Goal: Obtain resource: Download file/media

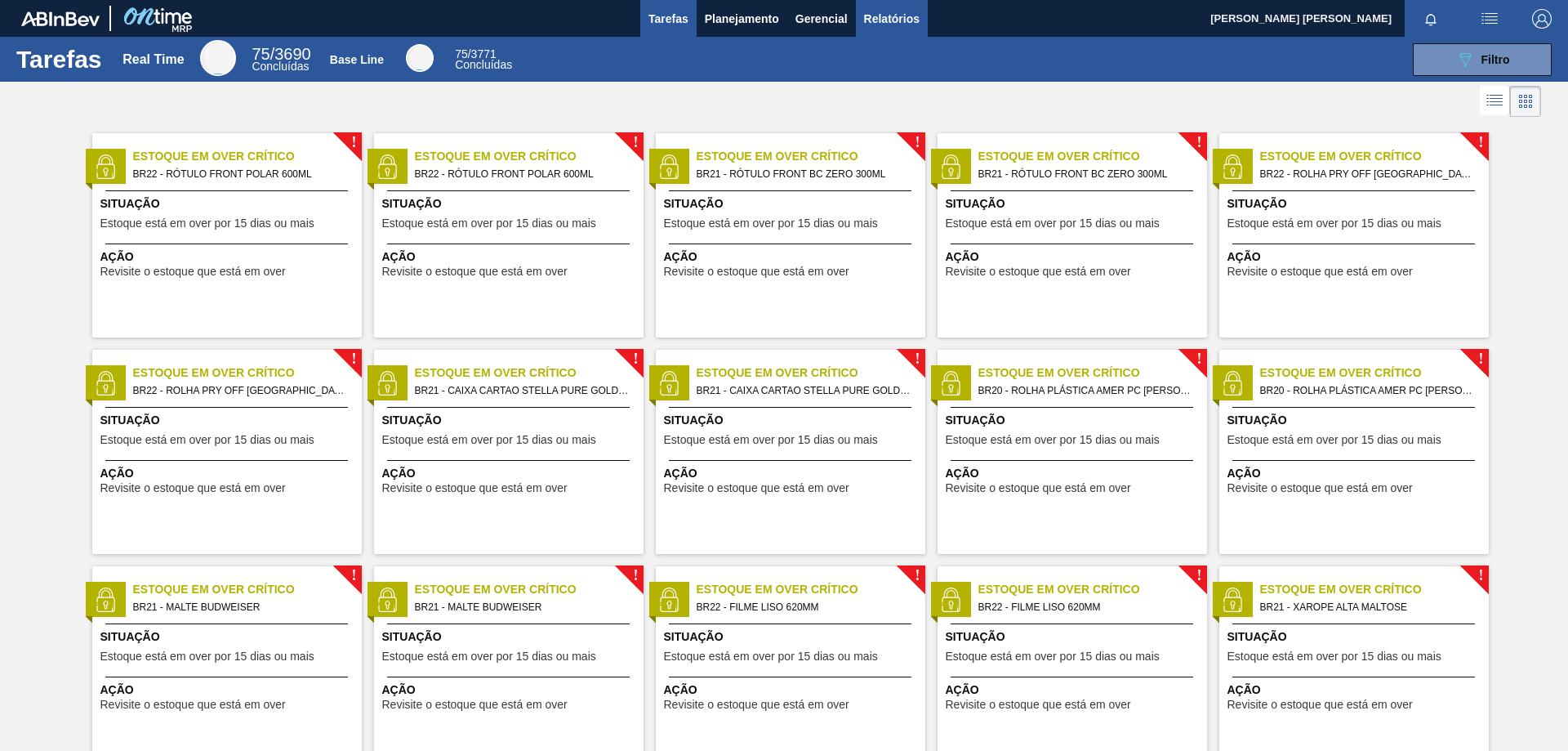
click at [878, 19] on span "Relatórios" at bounding box center [892, 19] width 56 height 19
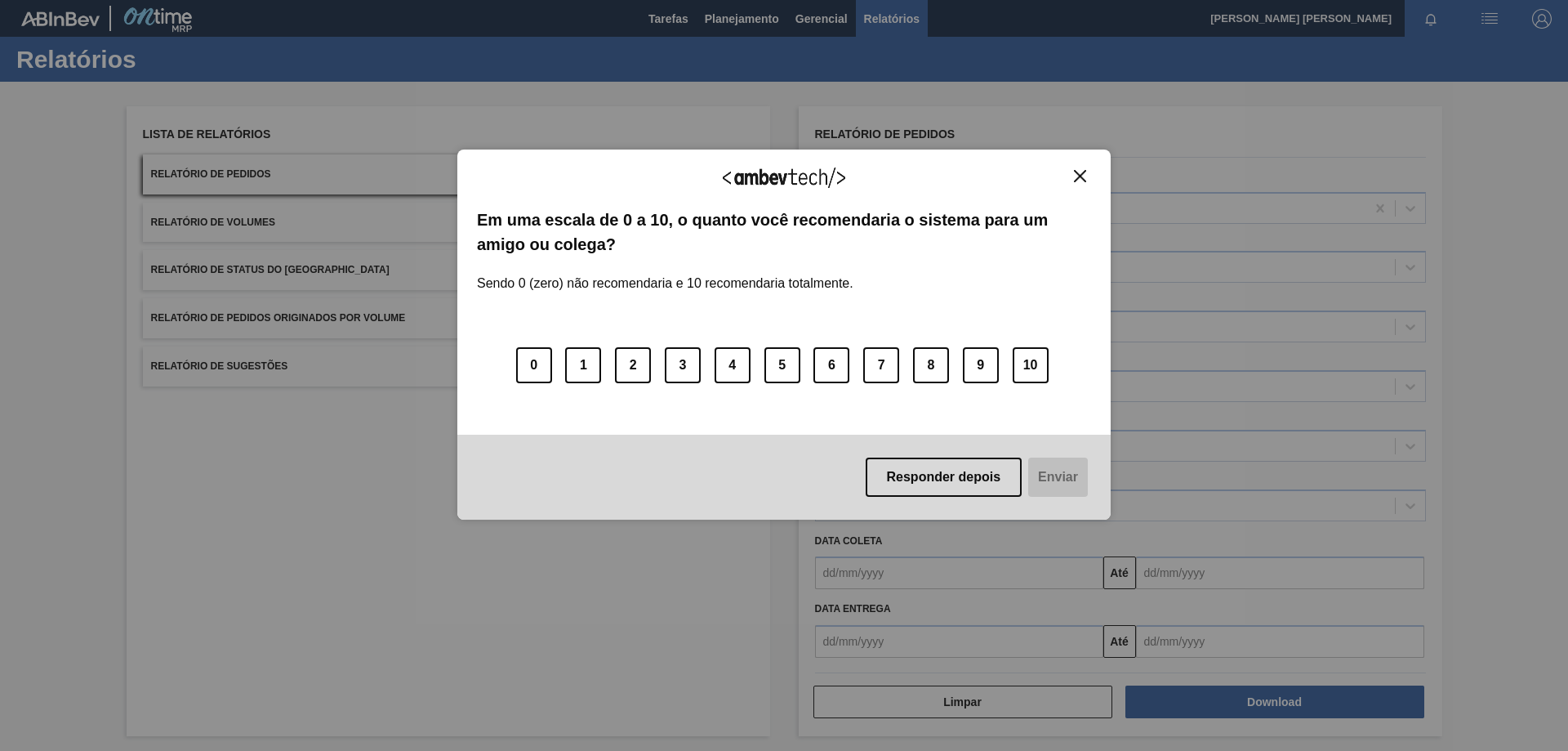
click at [1079, 181] on img "Close" at bounding box center [1079, 176] width 12 height 12
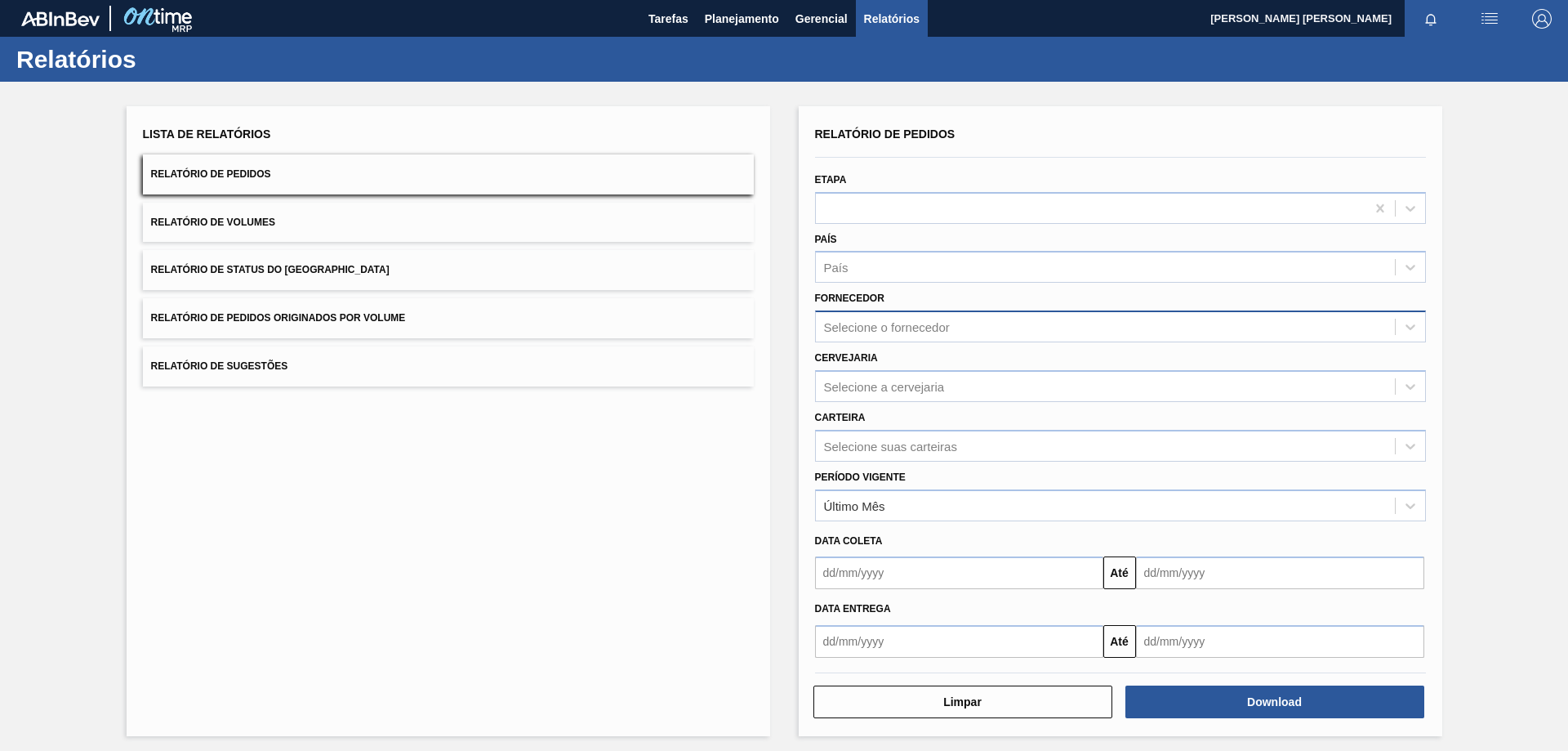
click at [983, 319] on div "Selecione o fornecedor" at bounding box center [1106, 328] width 579 height 24
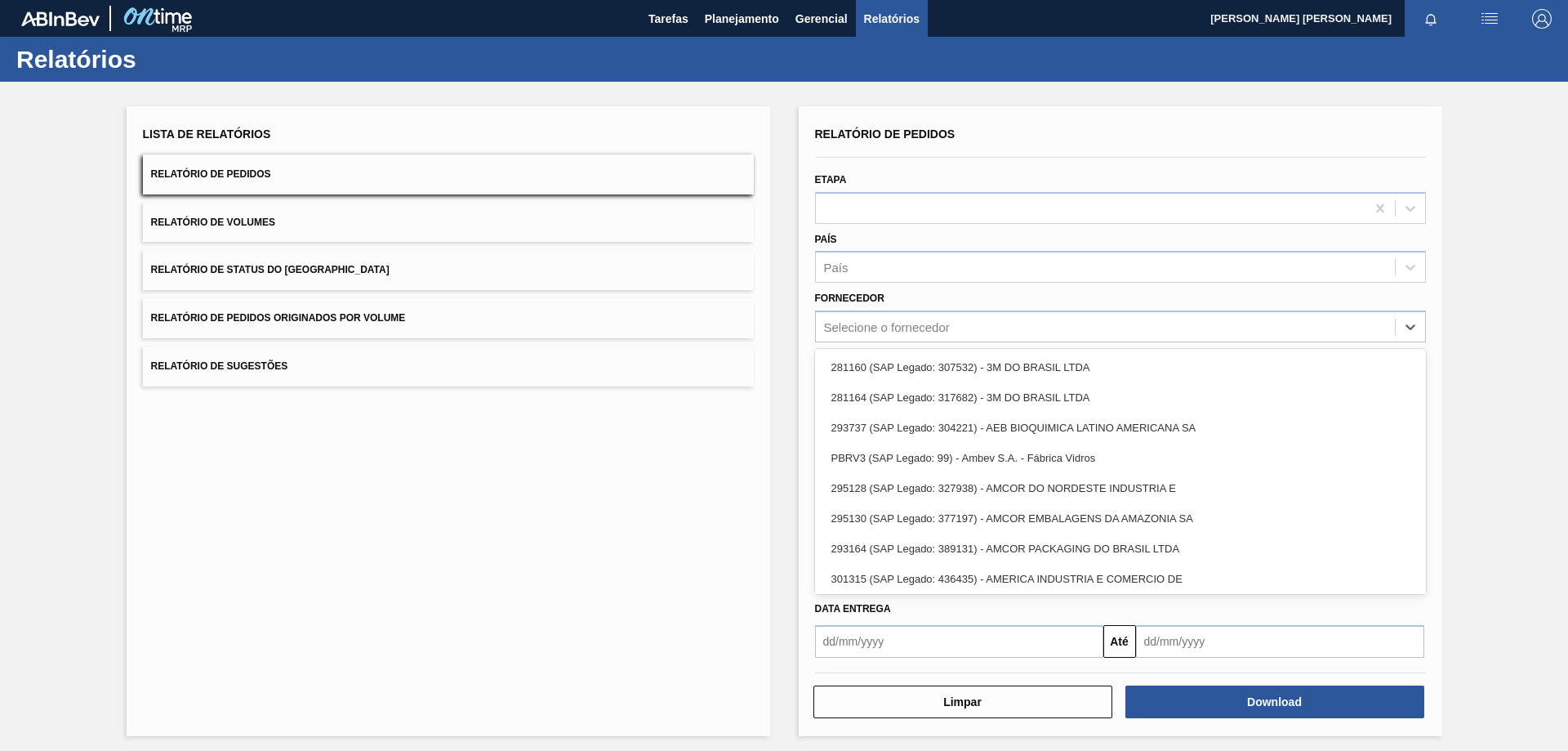
click at [635, 472] on div "Lista de Relatórios Relatório de Pedidos Relatório de Volumes Relatório de Stat…" at bounding box center [448, 421] width 643 height 630
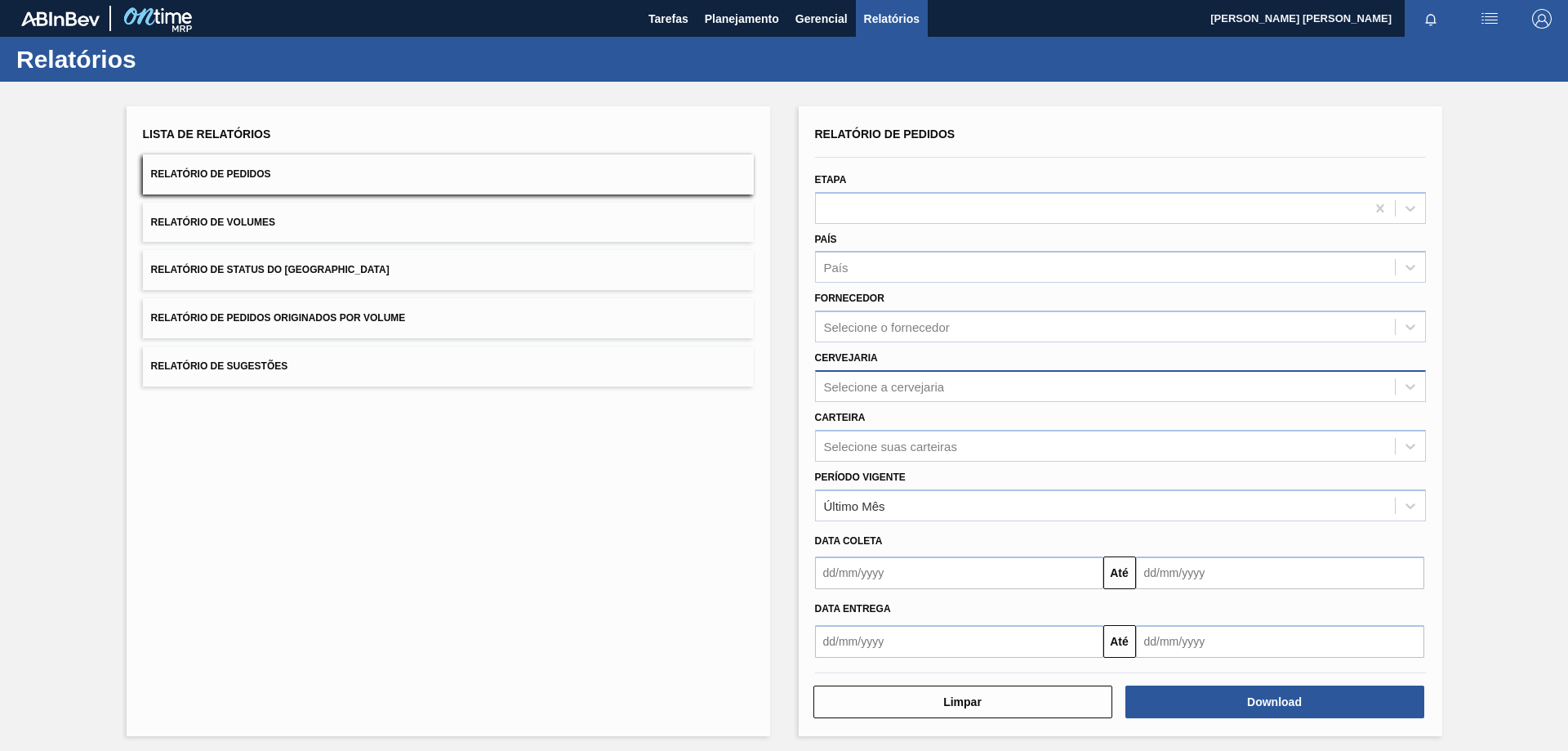
click at [922, 386] on div "Selecione a cervejaria" at bounding box center [884, 385] width 121 height 14
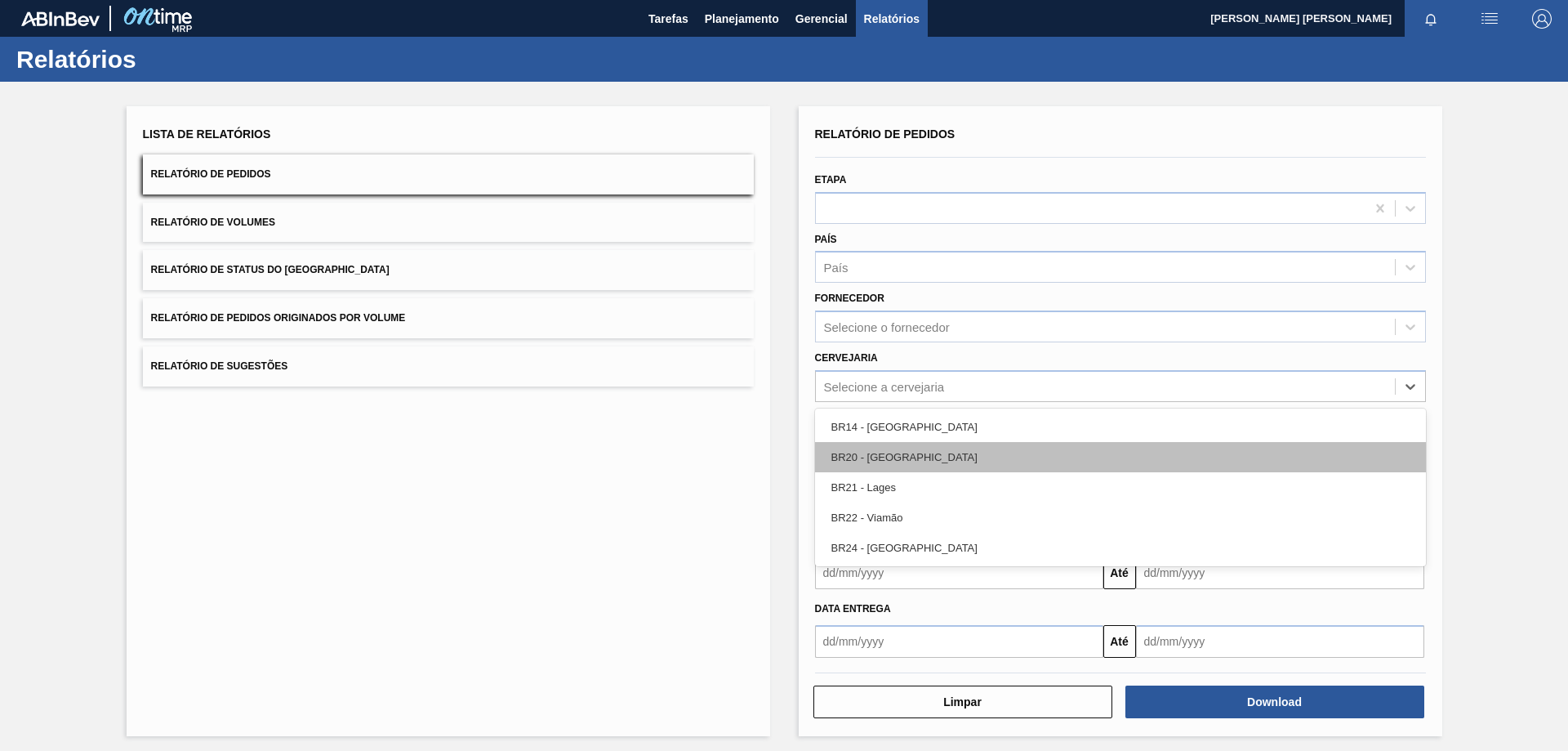
click at [924, 455] on div "BR20 - [GEOGRAPHIC_DATA]" at bounding box center [1121, 457] width 611 height 31
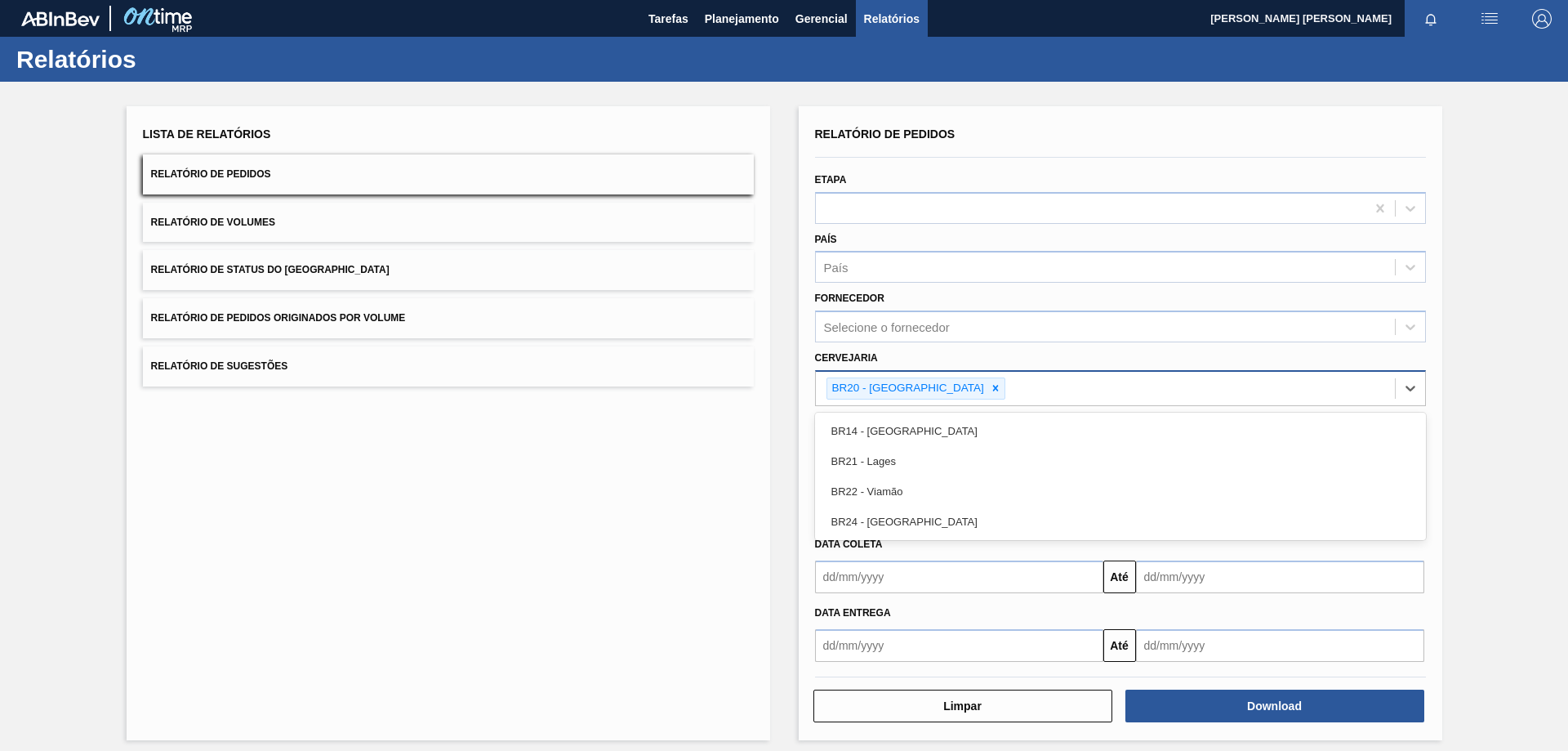
click at [993, 392] on div "BR20 - [GEOGRAPHIC_DATA]" at bounding box center [1106, 388] width 579 height 33
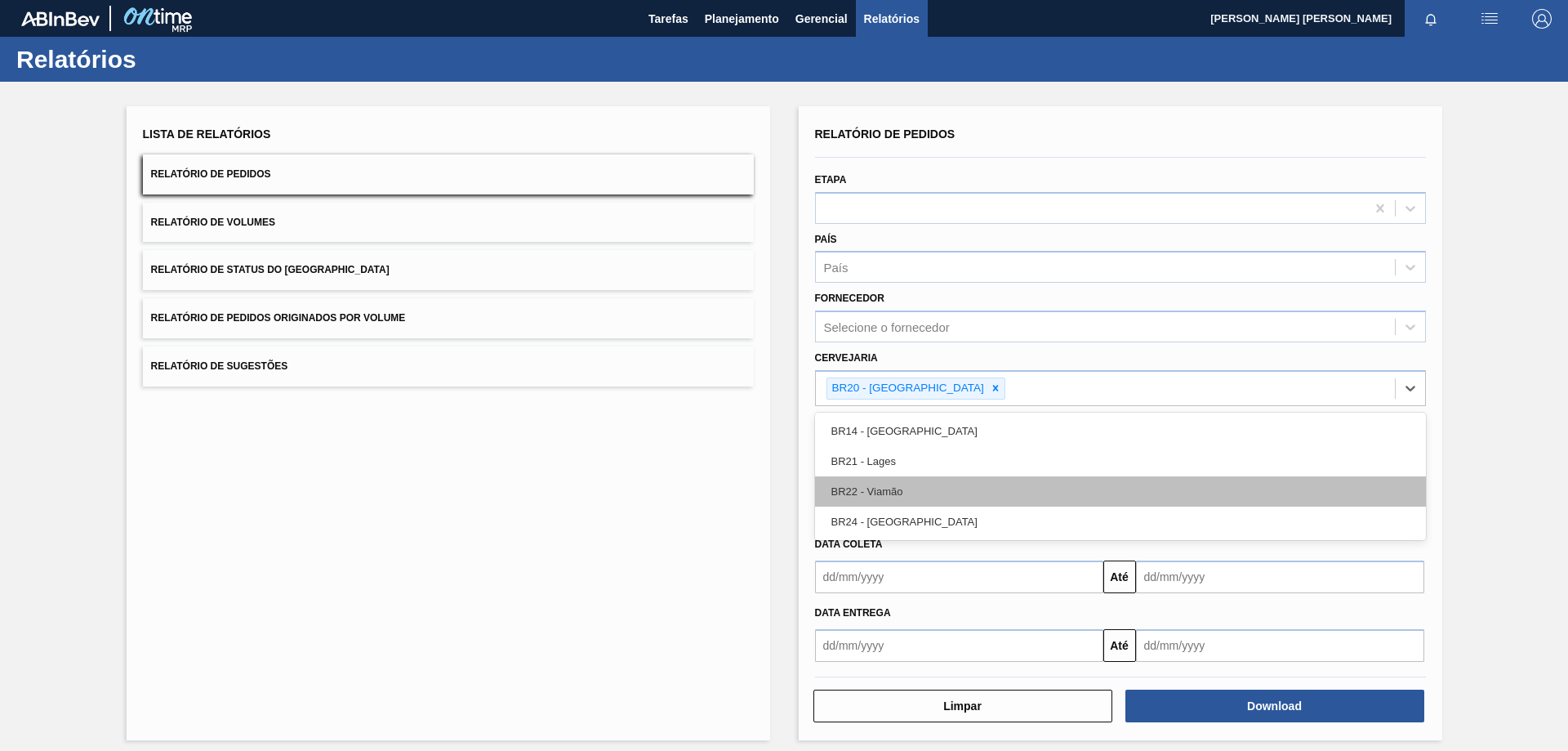
click at [932, 494] on div "BR22 - Viamão" at bounding box center [1121, 491] width 611 height 31
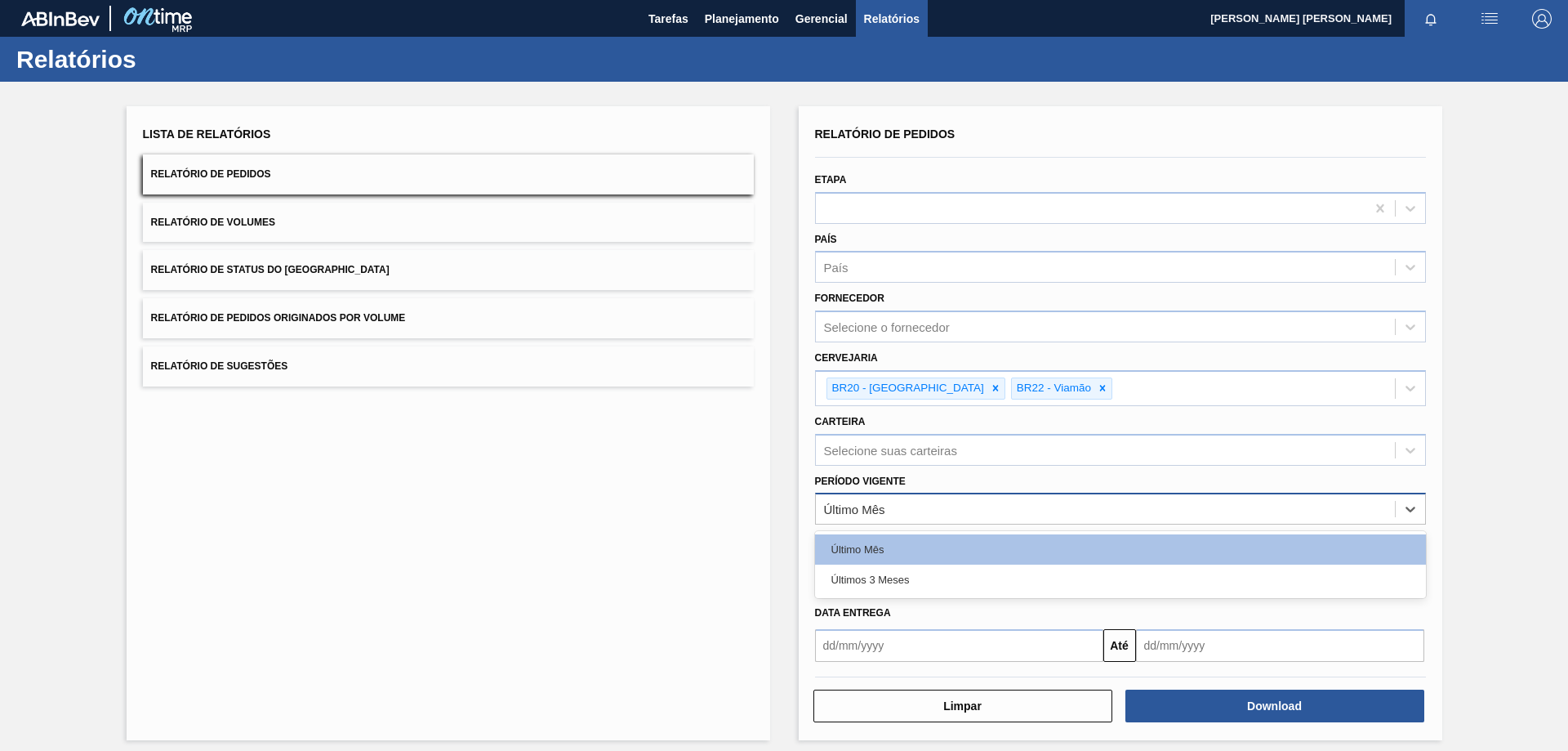
click at [914, 499] on div "Último Mês" at bounding box center [1106, 509] width 579 height 24
drag, startPoint x: 888, startPoint y: 588, endPoint x: 1126, endPoint y: 654, distance: 247.0
click at [889, 590] on div "Últimos 3 Meses" at bounding box center [1121, 580] width 611 height 31
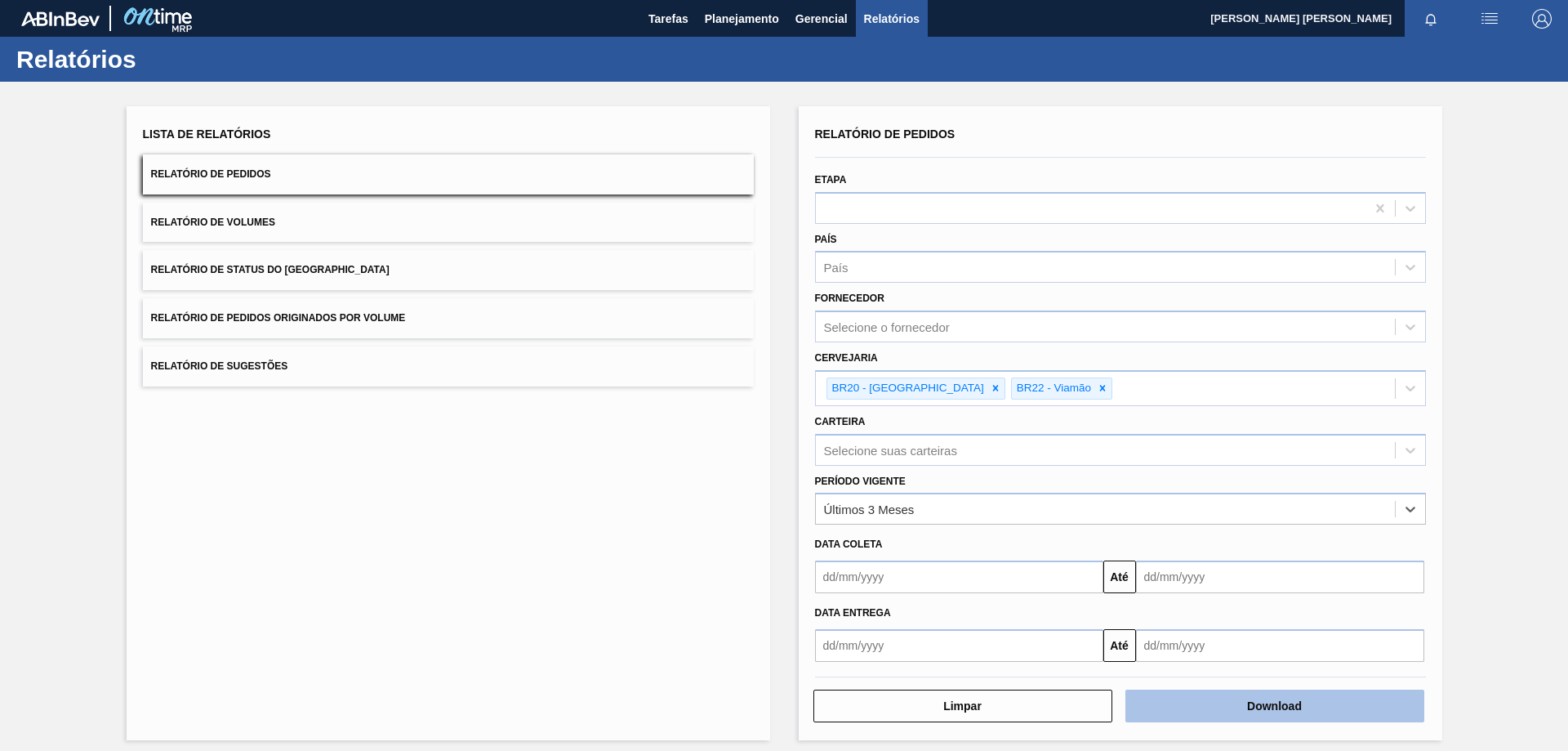
drag, startPoint x: 1337, startPoint y: 726, endPoint x: 1322, endPoint y: 720, distance: 16.2
click at [1336, 726] on div "Relatório de Pedidos Etapa País País Fornecedor Selecione o fornecedor Cervejar…" at bounding box center [1120, 423] width 643 height 634
click at [1318, 718] on button "Download" at bounding box center [1275, 706] width 299 height 32
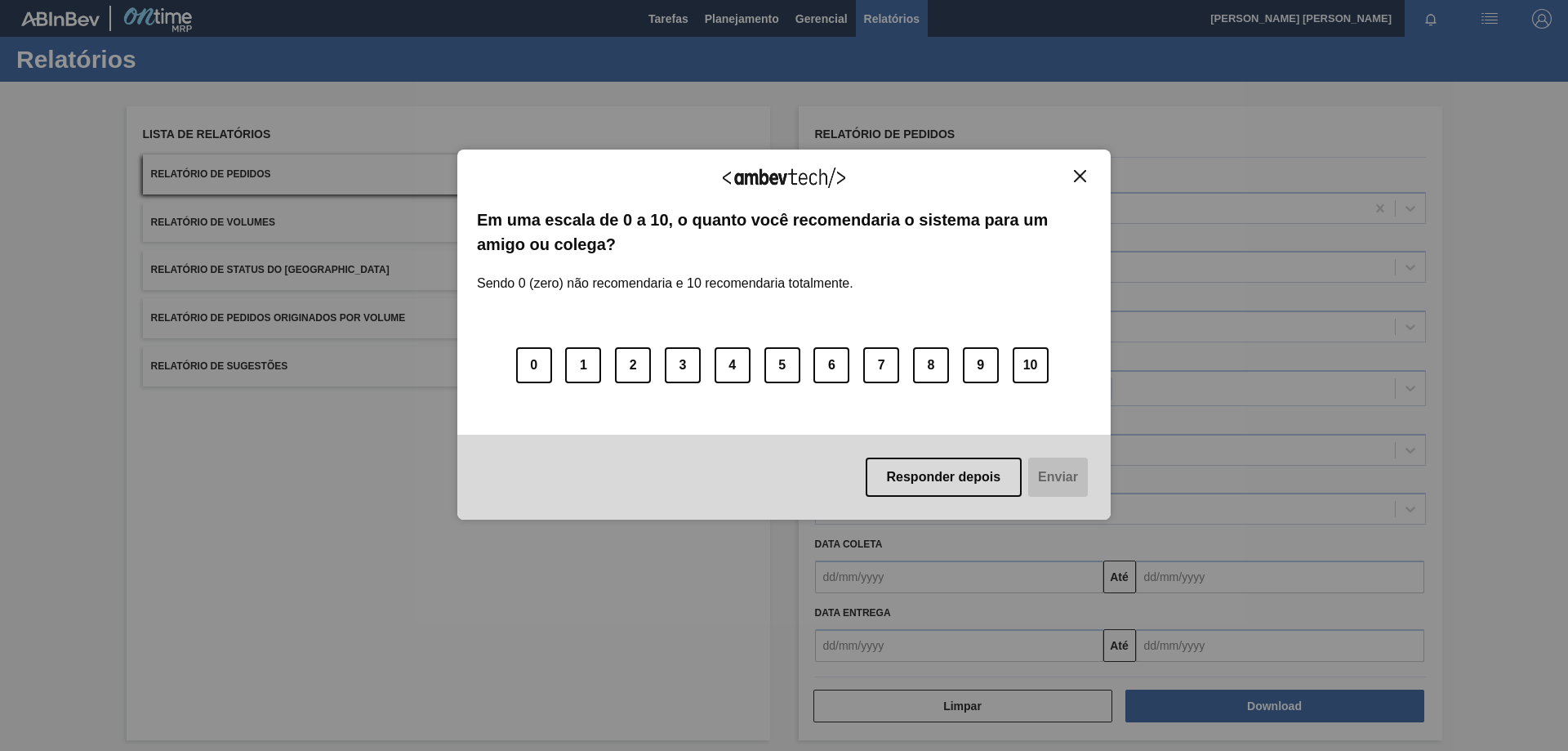
click at [1078, 166] on div "Agradecemos seu feedback! Em uma escala de 0 a 10, o quanto você recomendaria o…" at bounding box center [784, 334] width 653 height 371
click at [1086, 193] on div "Agradecemos seu feedback!" at bounding box center [784, 188] width 615 height 38
click at [1082, 177] on img "Close" at bounding box center [1079, 176] width 12 height 12
